Goal: Submit feedback/report problem

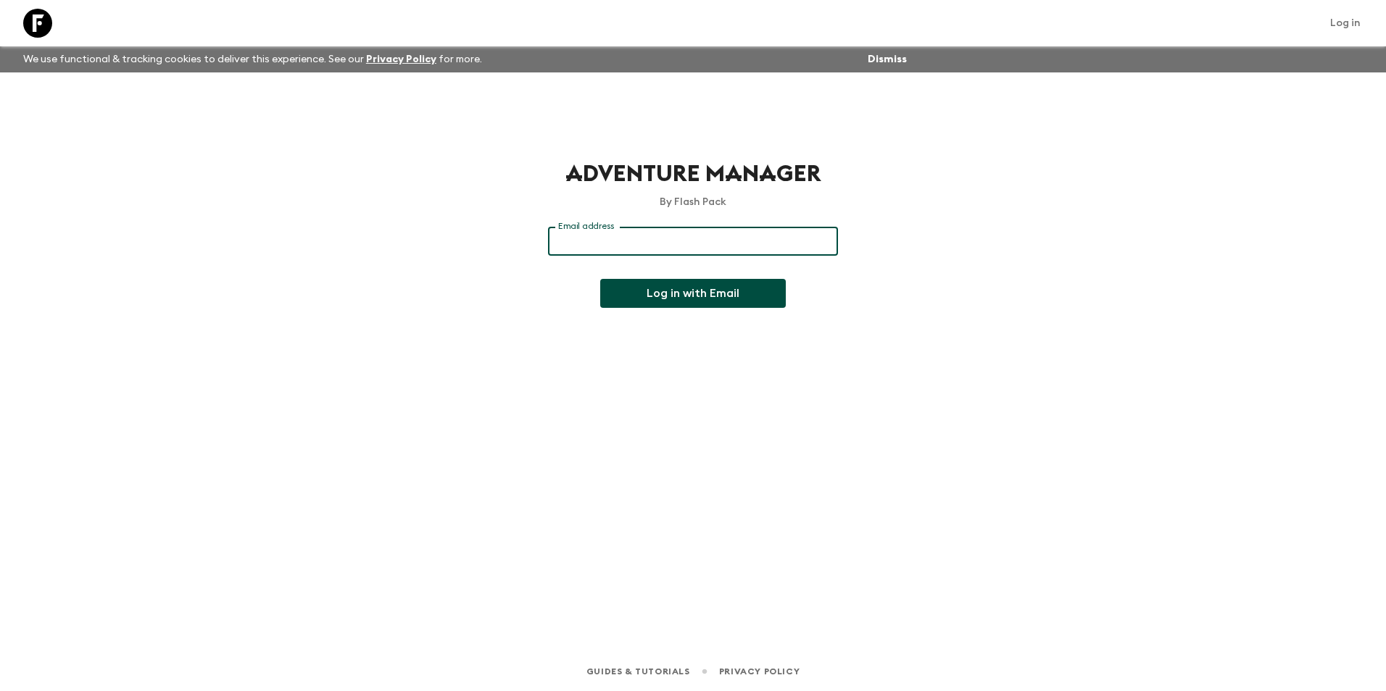
type input "[EMAIL_ADDRESS][DOMAIN_NAME]"
click at [655, 291] on button "Log in with Email" at bounding box center [693, 293] width 186 height 29
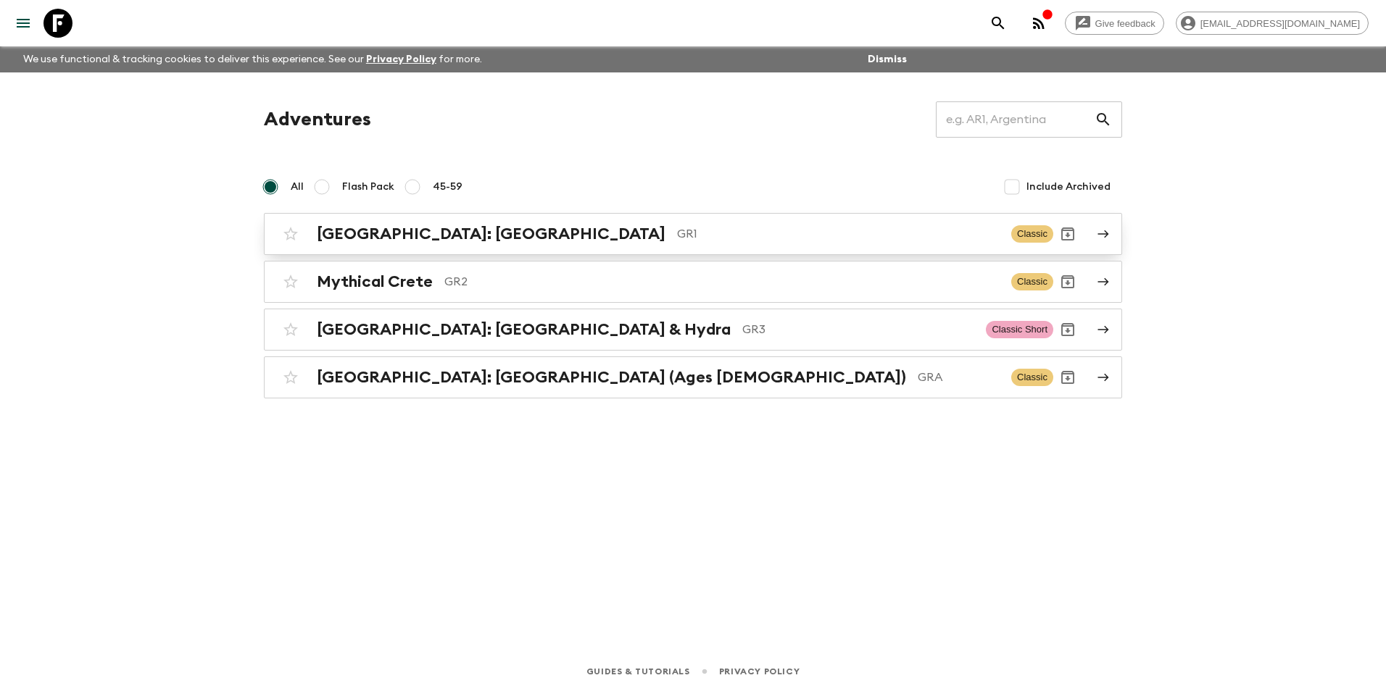
click at [433, 232] on h2 "[GEOGRAPHIC_DATA]: [GEOGRAPHIC_DATA]" at bounding box center [491, 234] width 349 height 19
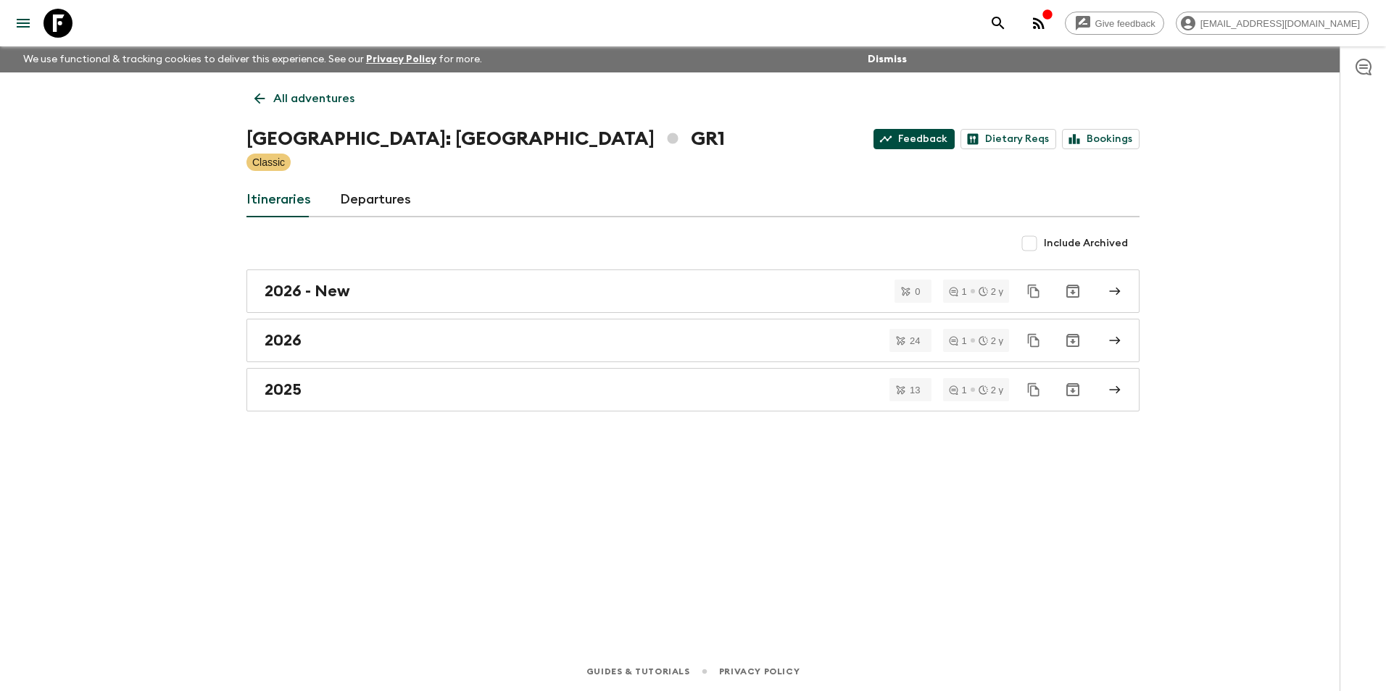
click at [883, 143] on link "Feedback" at bounding box center [913, 139] width 81 height 20
